Goal: Task Accomplishment & Management: Manage account settings

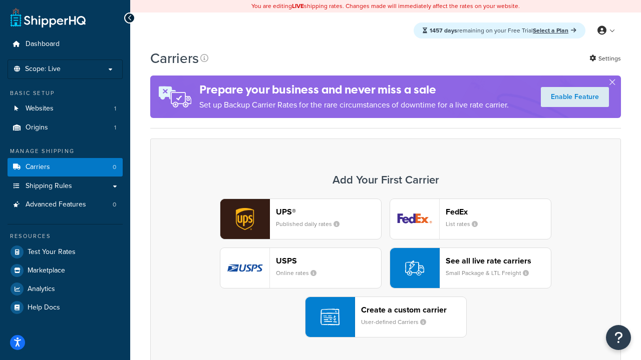
click at [385, 268] on div "UPS® Published daily rates FedEx List rates USPS Online rates See all live rate…" at bounding box center [386, 268] width 450 height 139
click at [498, 212] on header "FedEx" at bounding box center [498, 212] width 105 height 10
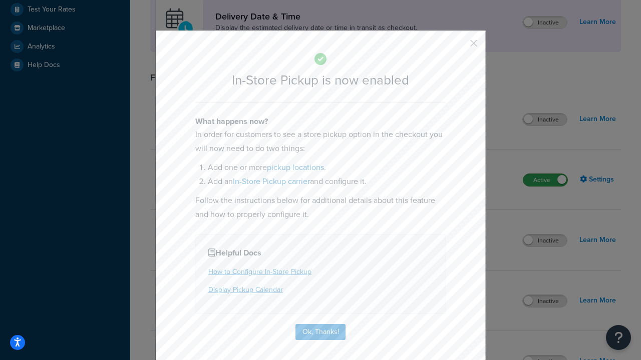
scroll to position [281, 0]
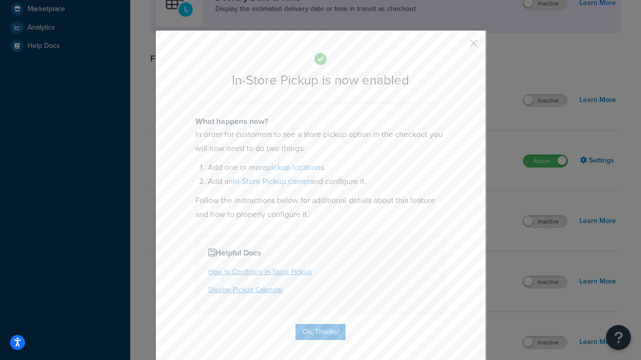
click at [459, 47] on button "button" at bounding box center [459, 47] width 3 height 3
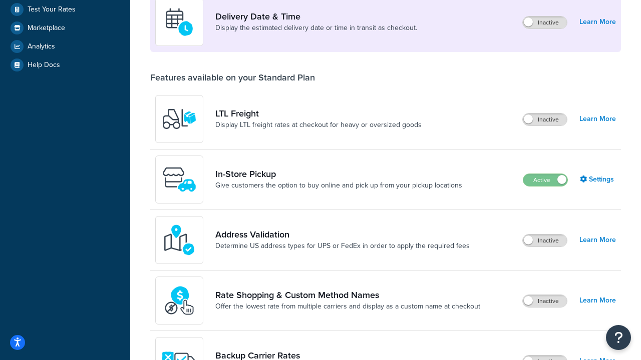
scroll to position [243, 0]
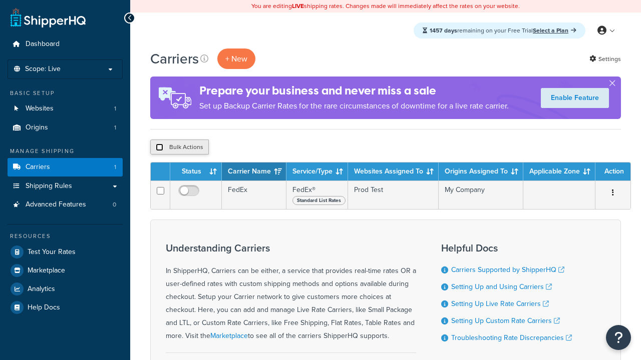
click at [159, 148] on input "checkbox" at bounding box center [160, 148] width 8 height 8
checkbox input "true"
click at [0, 0] on button "Delete" at bounding box center [0, 0] width 0 height 0
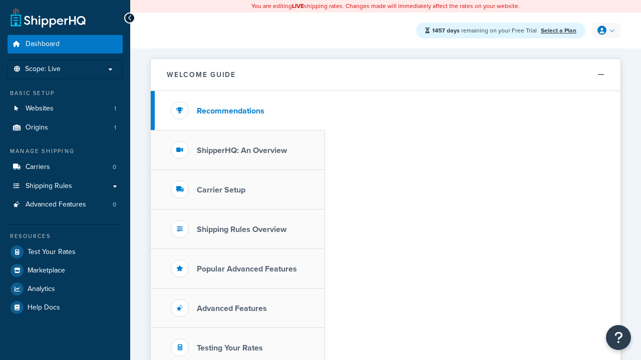
click at [605, 31] on icon at bounding box center [601, 30] width 9 height 9
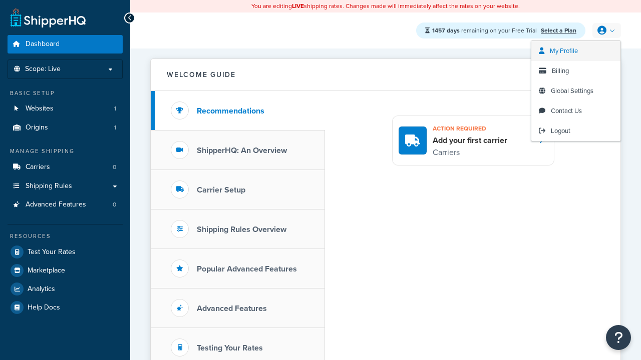
click at [576, 51] on span "My Profile" at bounding box center [564, 51] width 28 height 10
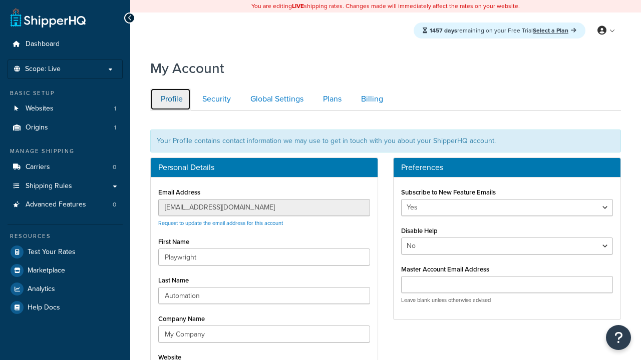
click at [170, 99] on link "Profile" at bounding box center [170, 99] width 41 height 23
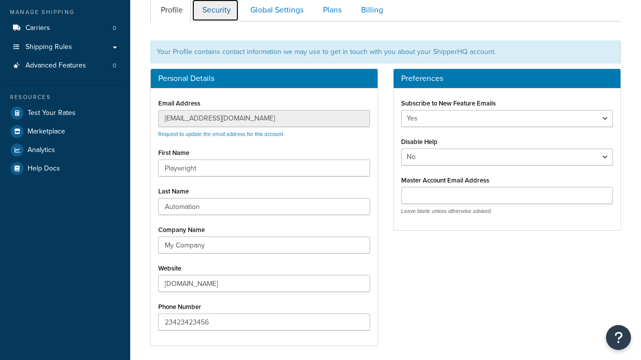
click at [215, 11] on link "Security" at bounding box center [215, 10] width 47 height 23
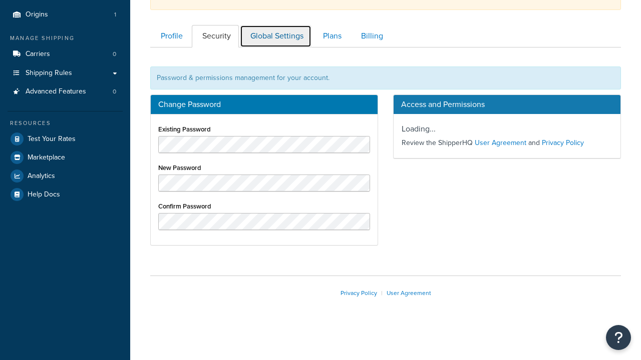
click at [275, 36] on link "Global Settings" at bounding box center [276, 36] width 72 height 23
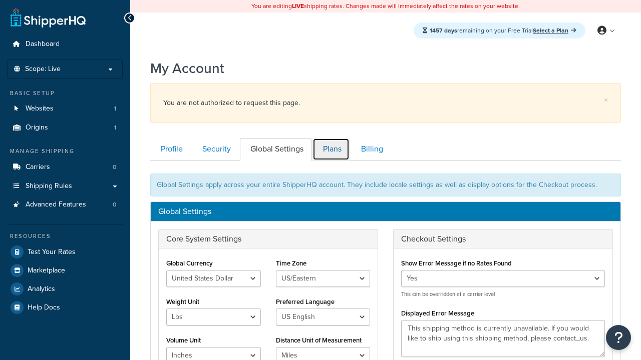
click at [331, 138] on link "Plans" at bounding box center [330, 149] width 37 height 23
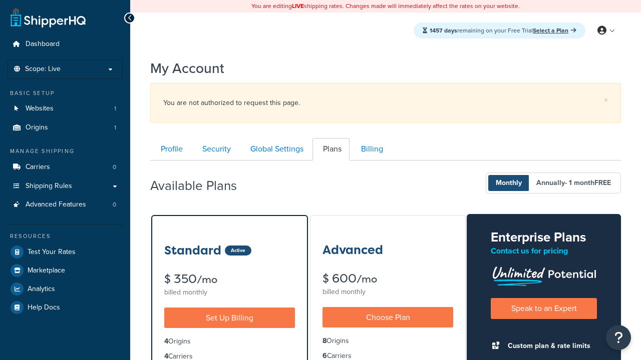
scroll to position [161, 0]
